Goal: Task Accomplishment & Management: Manage account settings

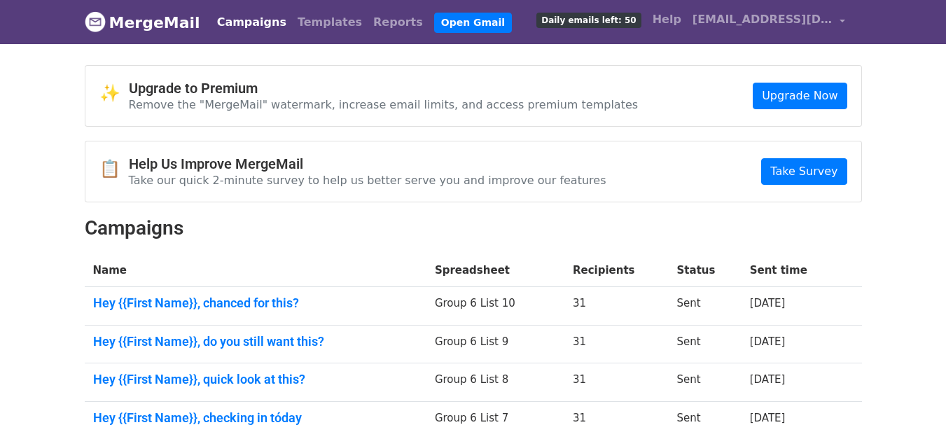
click at [222, 23] on link "Campaigns" at bounding box center [252, 22] width 81 height 28
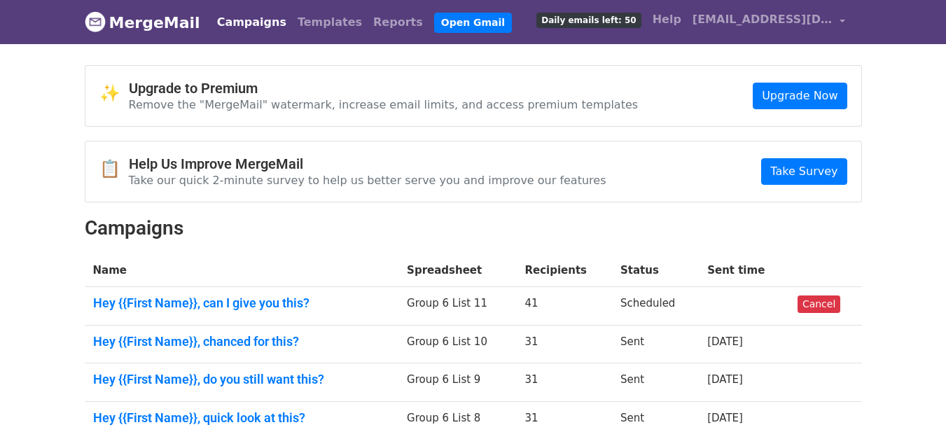
click at [239, 20] on link "Campaigns" at bounding box center [252, 22] width 81 height 28
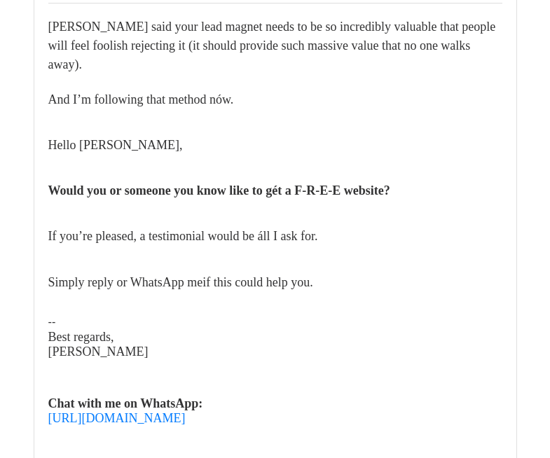
scroll to position [210, 0]
